Goal: Find specific page/section: Find specific page/section

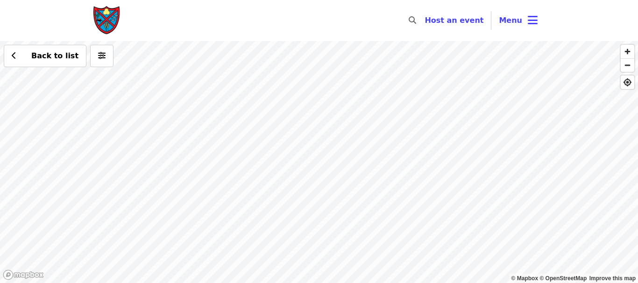
click at [547, 141] on div "Back to list" at bounding box center [319, 162] width 638 height 242
click at [349, 153] on div "Back to list" at bounding box center [319, 162] width 638 height 242
click at [499, 233] on div "Back to list" at bounding box center [319, 162] width 638 height 242
click at [583, 75] on div "Back to list" at bounding box center [319, 162] width 638 height 242
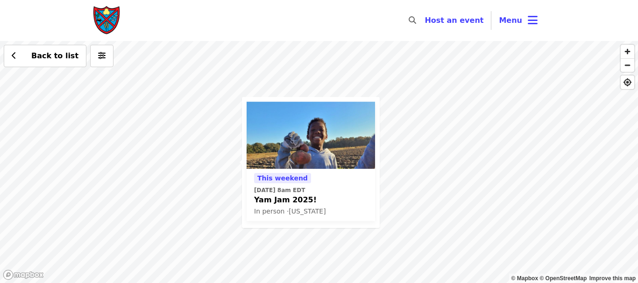
click at [169, 225] on div "This weekend [DATE] 8am EDT Yam Jam 2025! In person · [US_STATE] Back to list" at bounding box center [319, 162] width 638 height 242
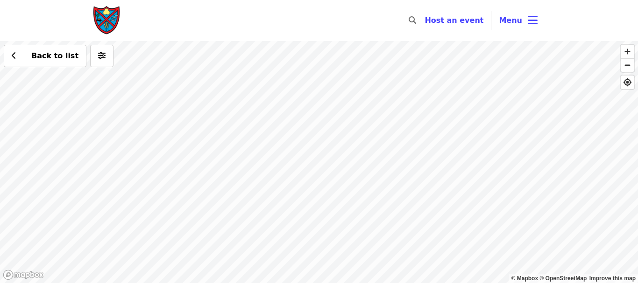
click at [219, 217] on div "Back to list" at bounding box center [319, 162] width 638 height 242
drag, startPoint x: 243, startPoint y: 183, endPoint x: 448, endPoint y: 126, distance: 212.3
click at [448, 126] on div "Back to list" at bounding box center [319, 162] width 638 height 242
click at [191, 191] on div "Back to list" at bounding box center [319, 162] width 638 height 242
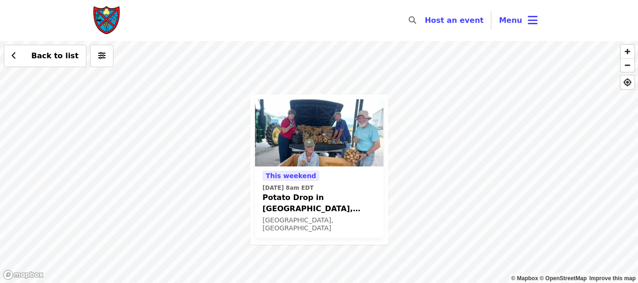
click at [491, 160] on div "This weekend [DATE] 8am EDT Potato Drop in [GEOGRAPHIC_DATA], [GEOGRAPHIC_DATA]…" at bounding box center [319, 162] width 638 height 242
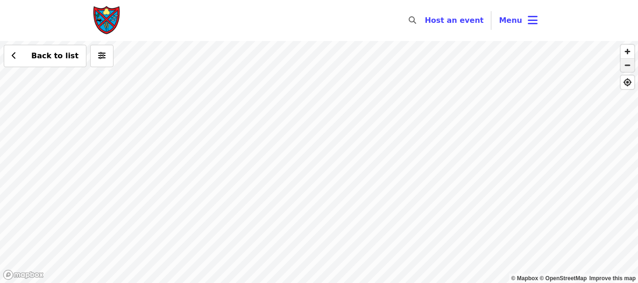
click at [628, 68] on span "button" at bounding box center [628, 65] width 14 height 13
drag, startPoint x: 346, startPoint y: 109, endPoint x: 437, endPoint y: 166, distance: 107.8
click at [437, 166] on div "Back to list" at bounding box center [319, 162] width 638 height 242
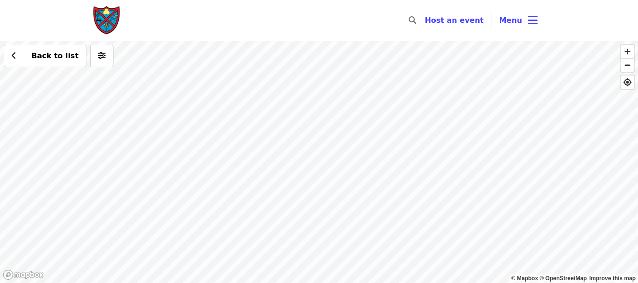
drag, startPoint x: 395, startPoint y: 229, endPoint x: 320, endPoint y: 149, distance: 109.7
click at [320, 149] on div "Back to list" at bounding box center [319, 162] width 638 height 242
